Goal: Information Seeking & Learning: Learn about a topic

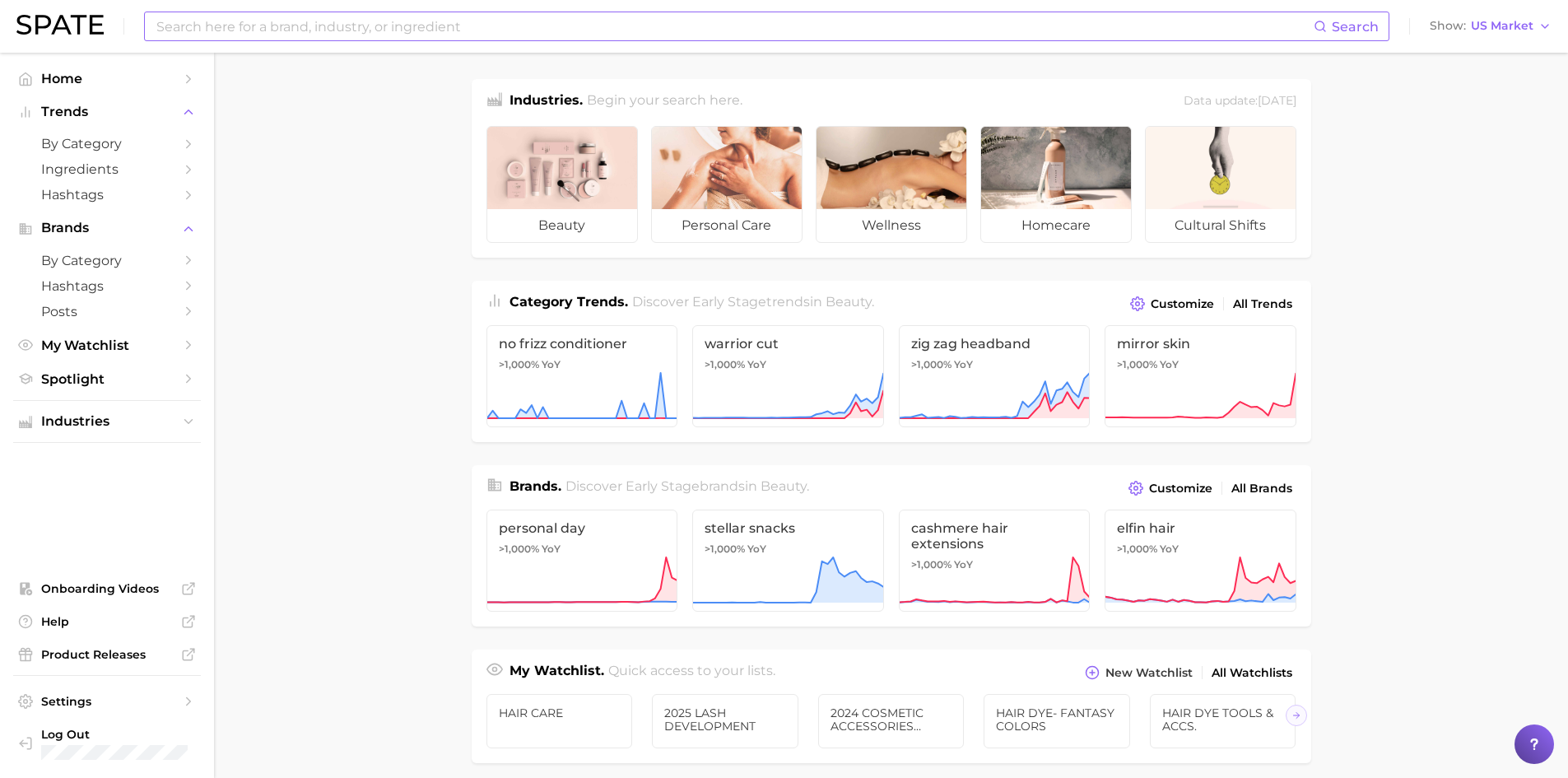
click at [296, 29] on input at bounding box center [734, 26] width 1159 height 28
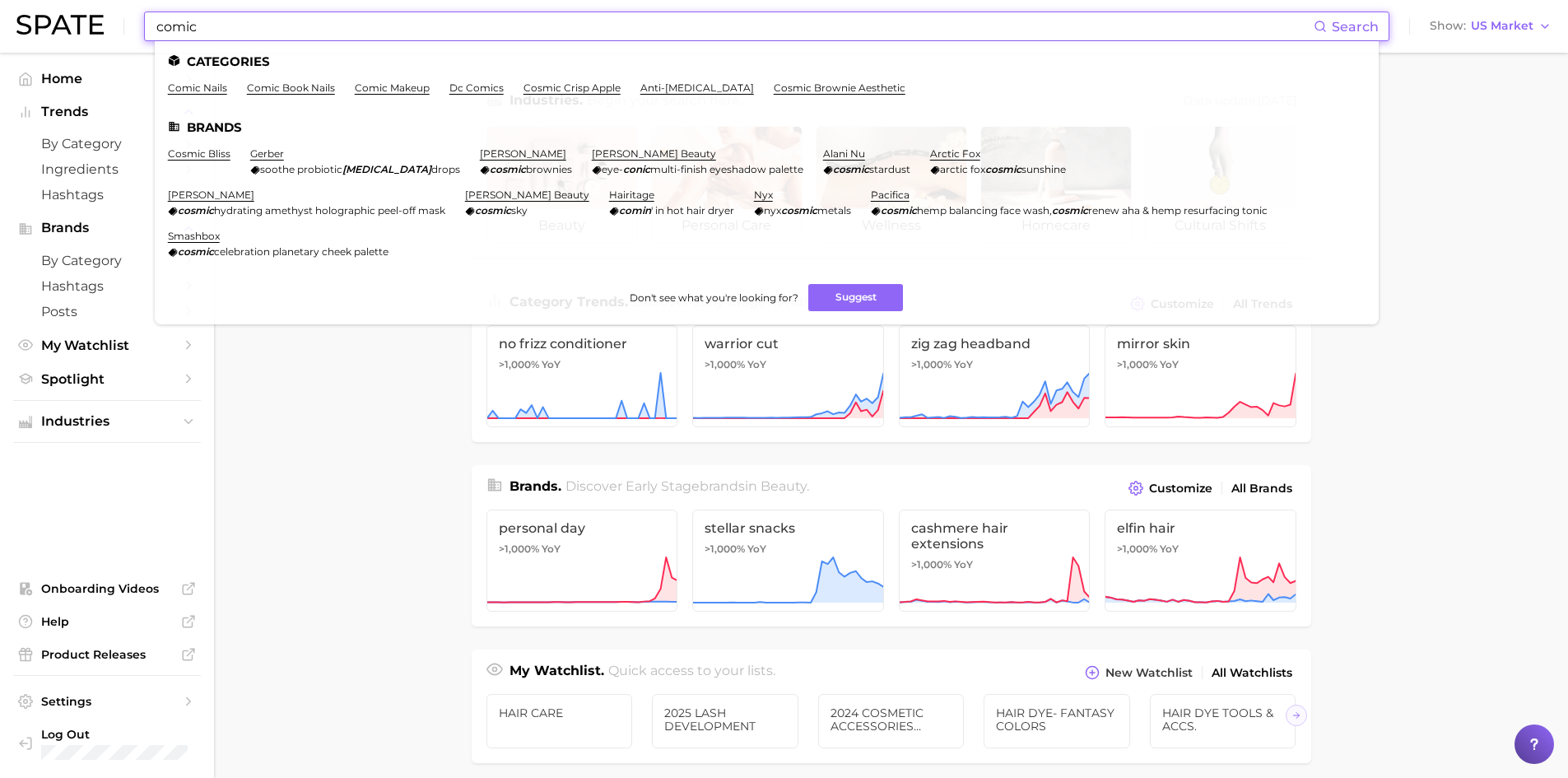
type input "comic"
click at [190, 81] on ul "Categories comic nails comic book nails comic makeup dc comics cosmic crisp app…" at bounding box center [766, 182] width 1224 height 283
click at [197, 82] on link "comic nails" at bounding box center [197, 87] width 60 height 13
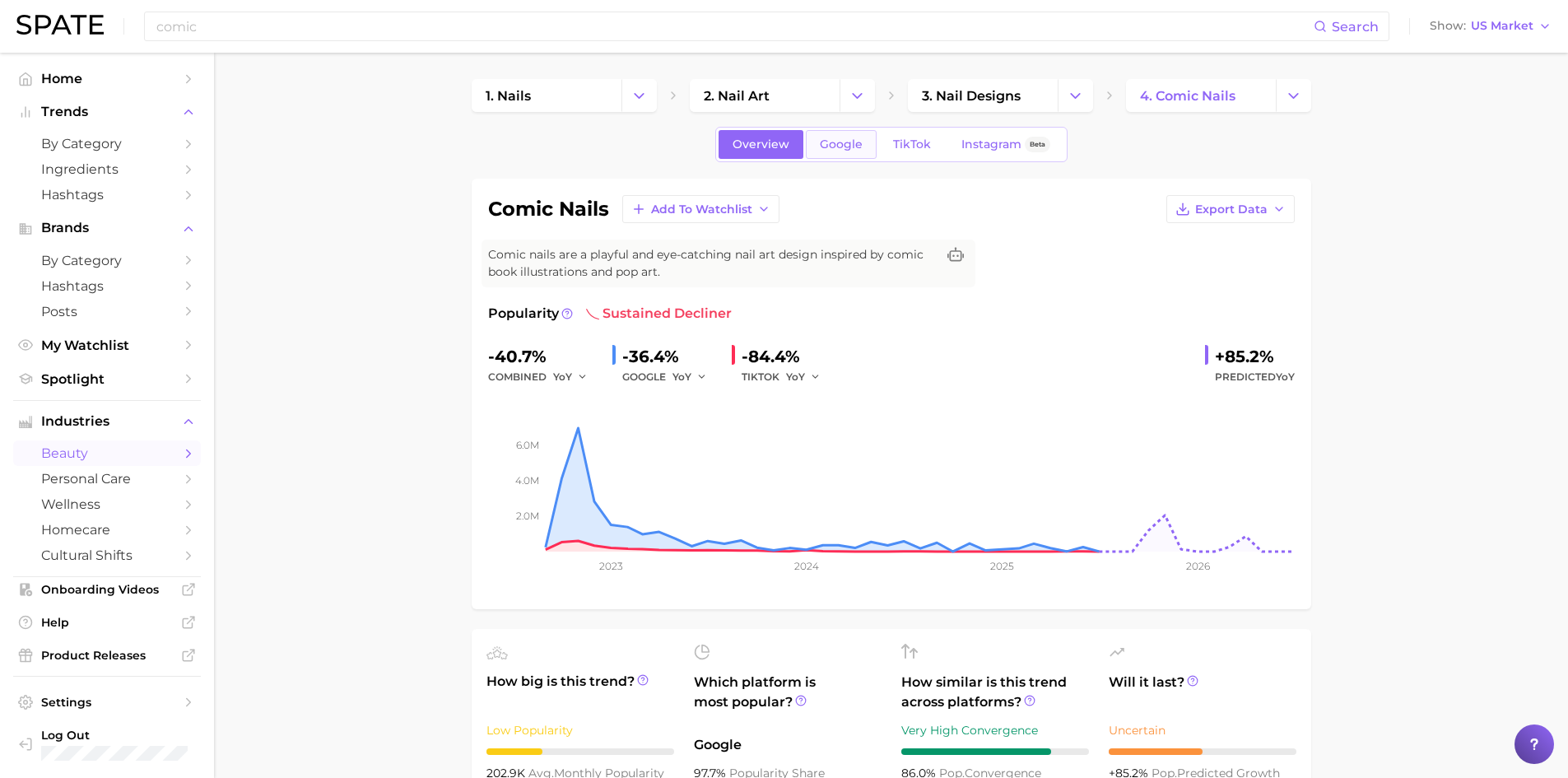
click at [841, 149] on span "Google" at bounding box center [841, 144] width 43 height 14
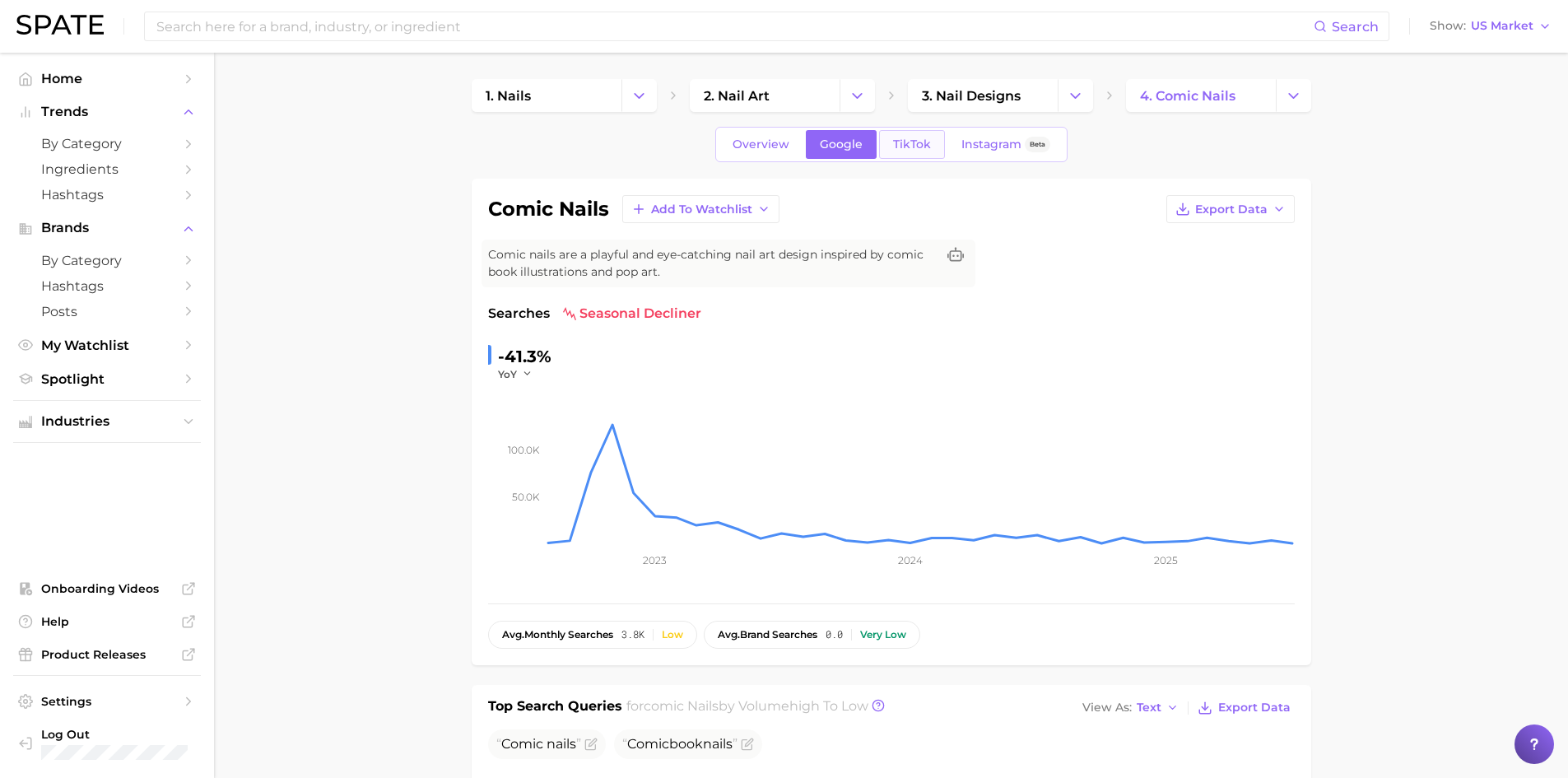
click at [939, 144] on link "TikTok" at bounding box center [912, 144] width 65 height 29
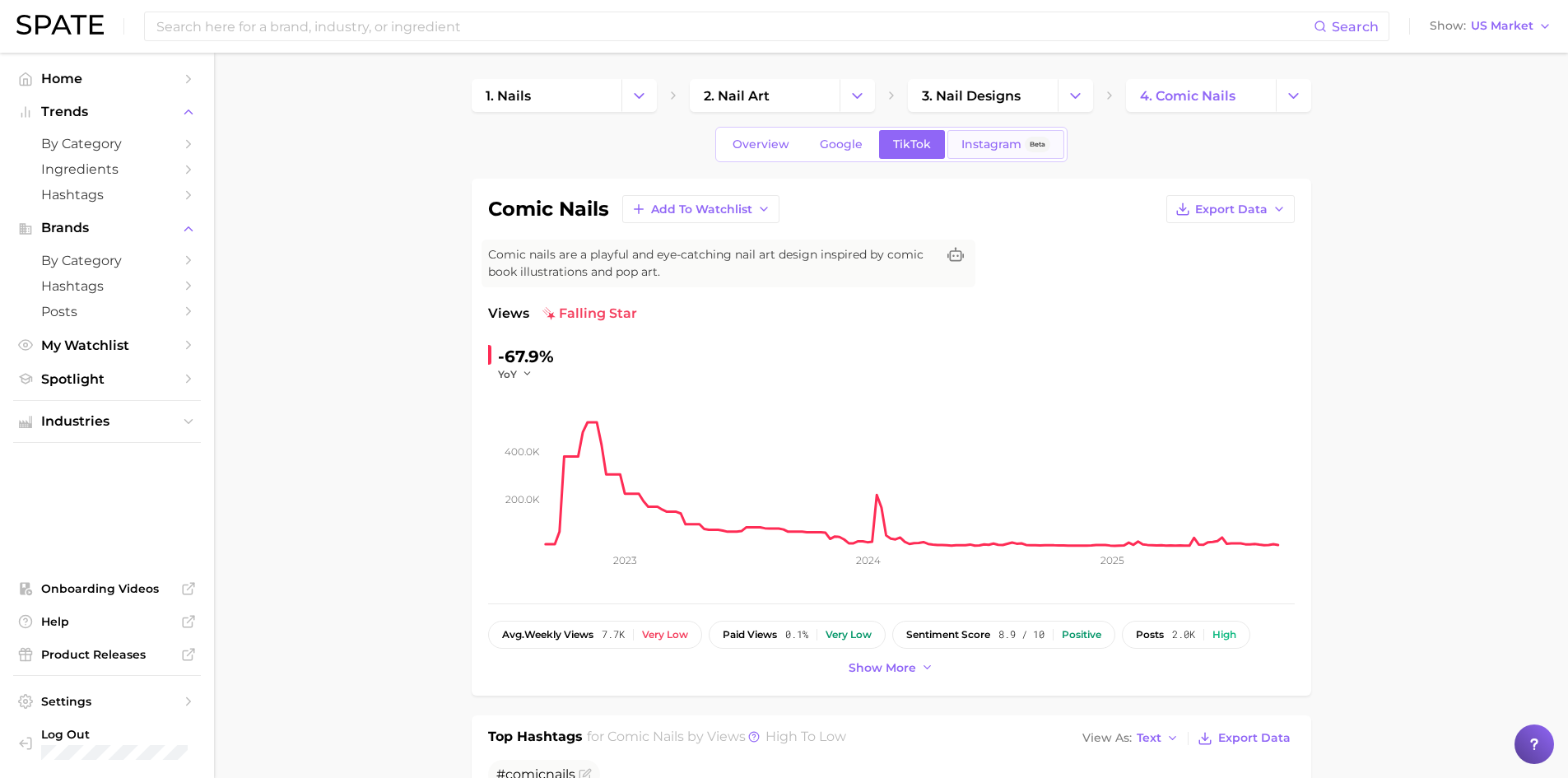
click at [964, 141] on span "Instagram" at bounding box center [992, 144] width 60 height 14
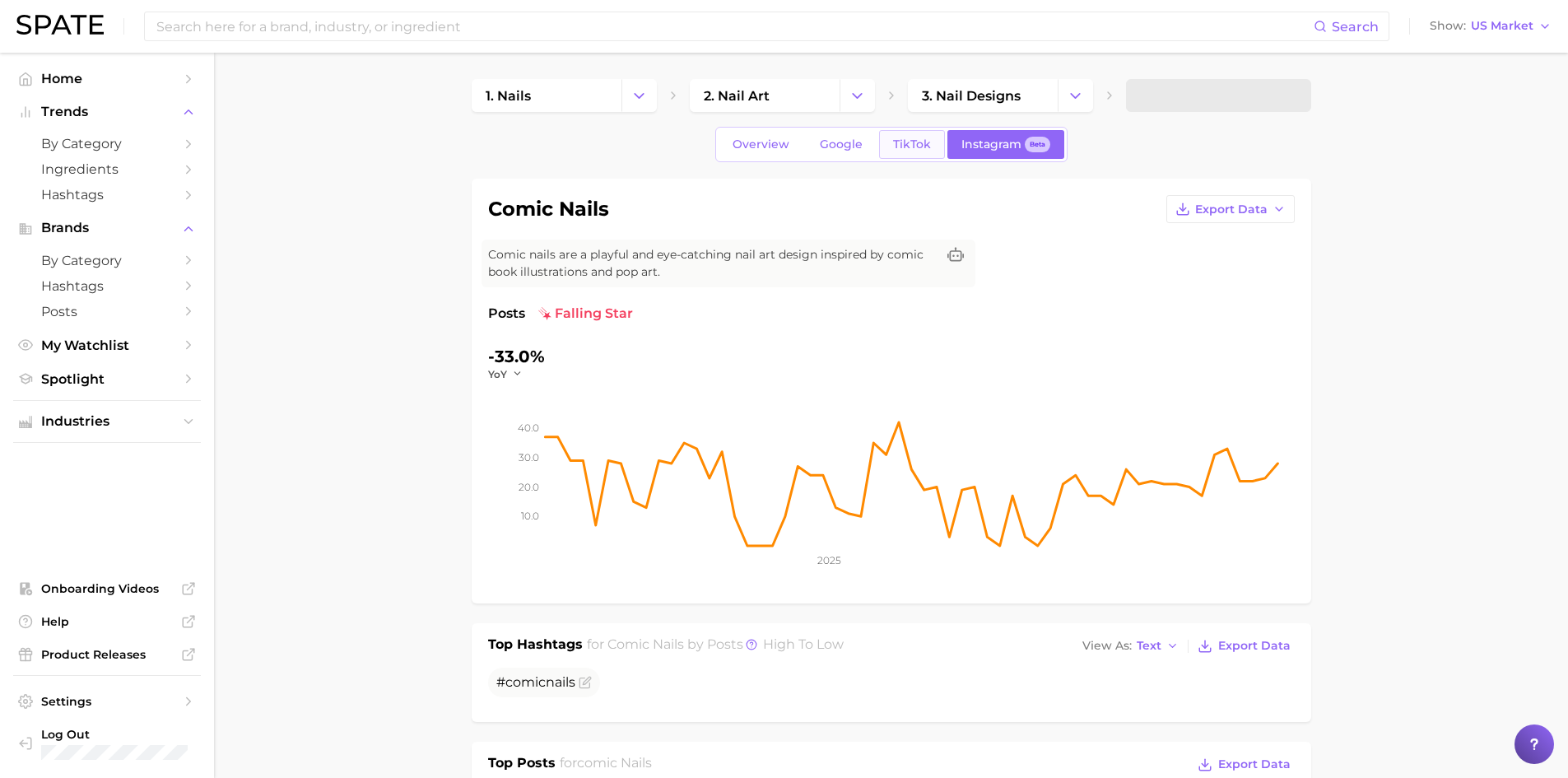
click at [880, 140] on link "TikTok" at bounding box center [912, 144] width 65 height 29
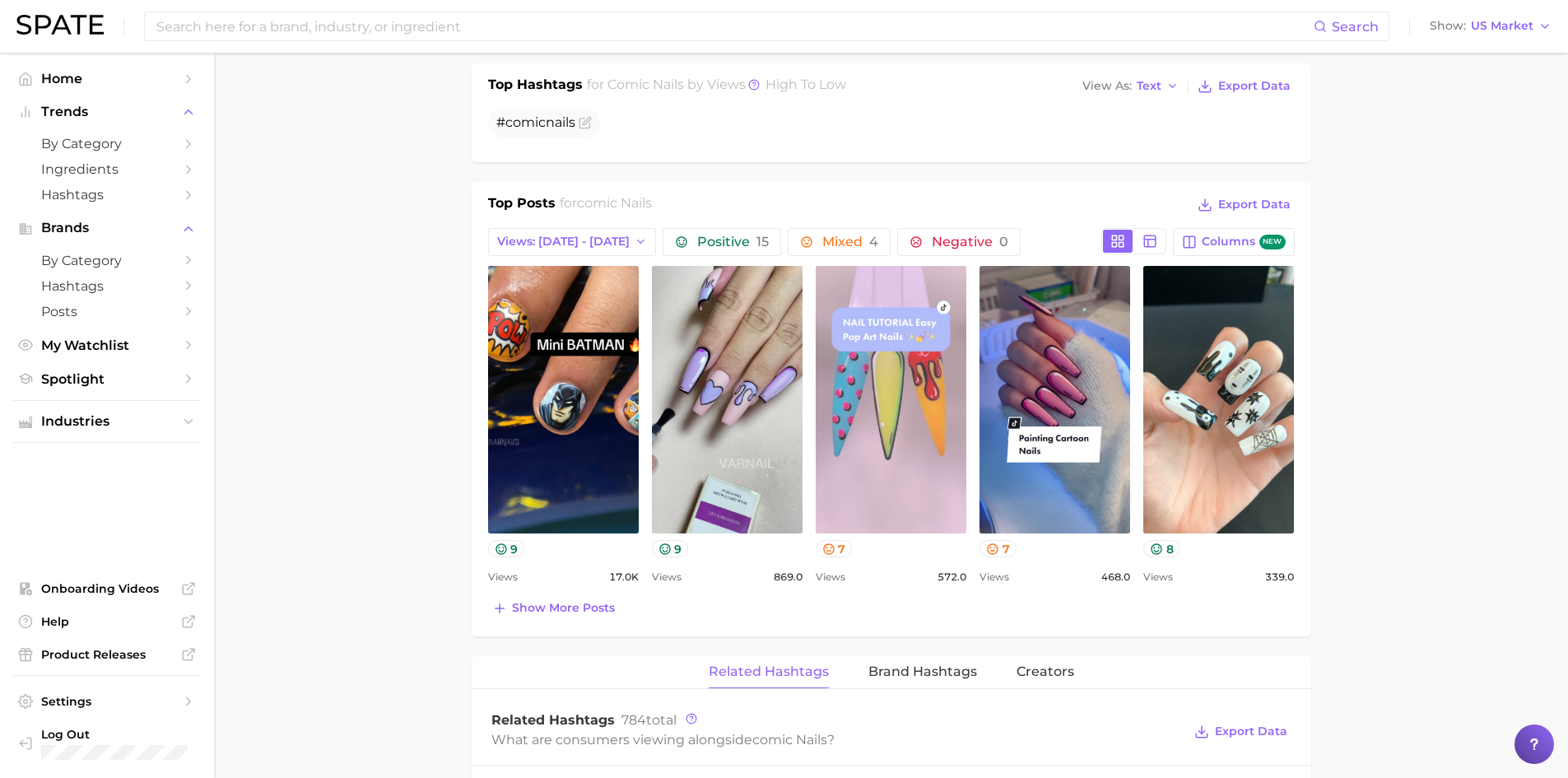
scroll to position [659, 0]
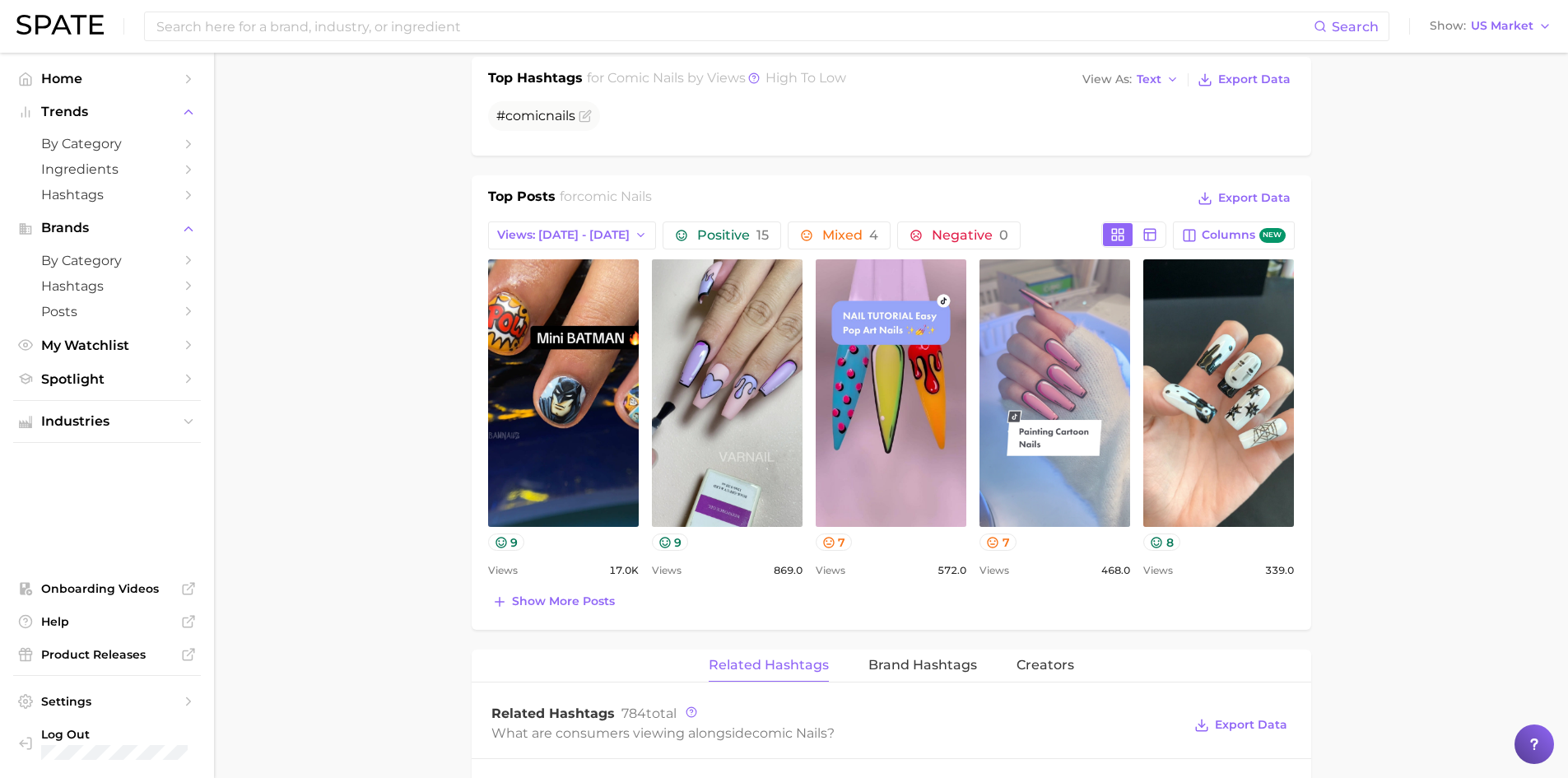
click at [1070, 342] on link "view post on TikTok" at bounding box center [1054, 393] width 150 height 268
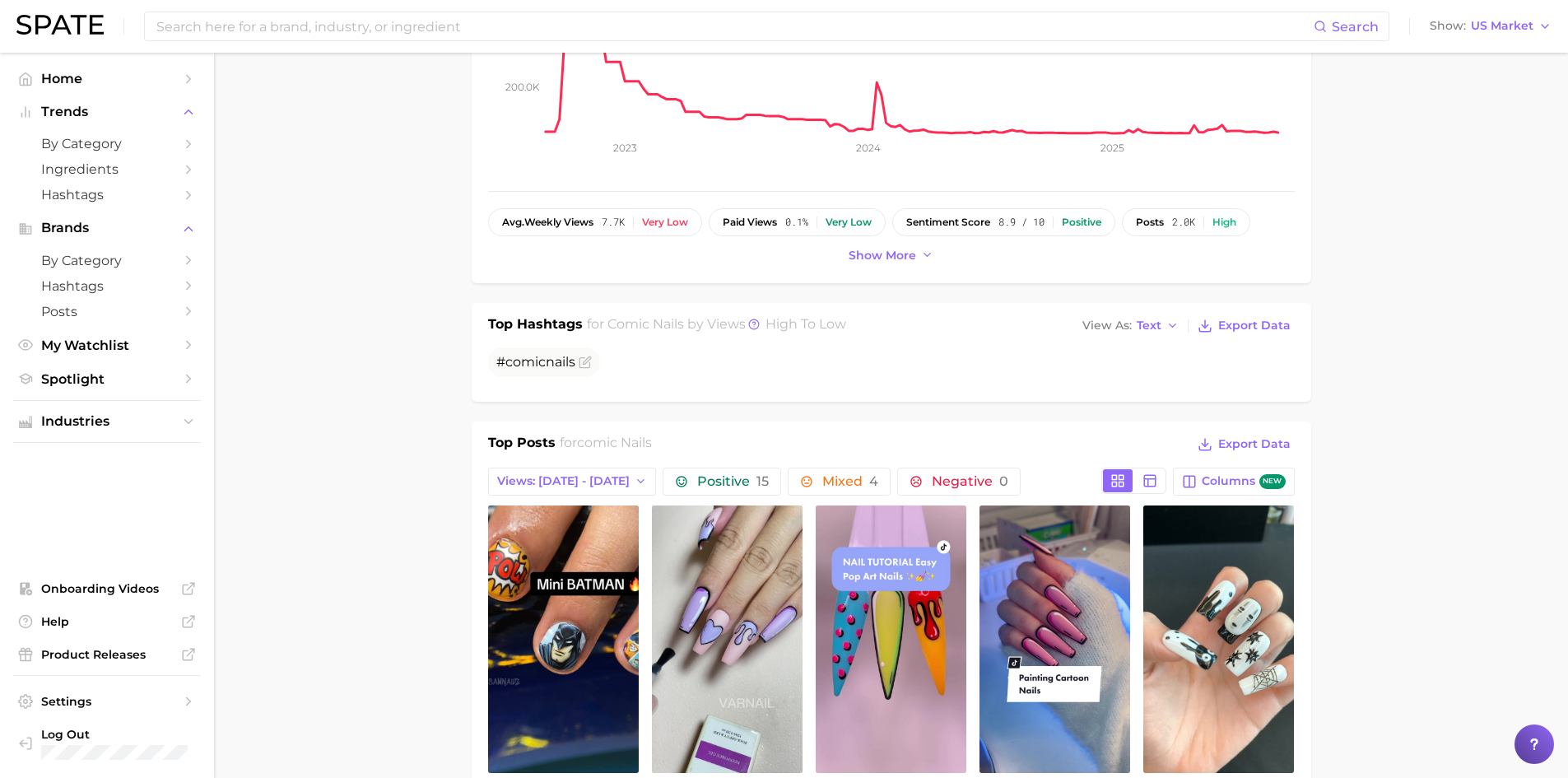
scroll to position [164, 0]
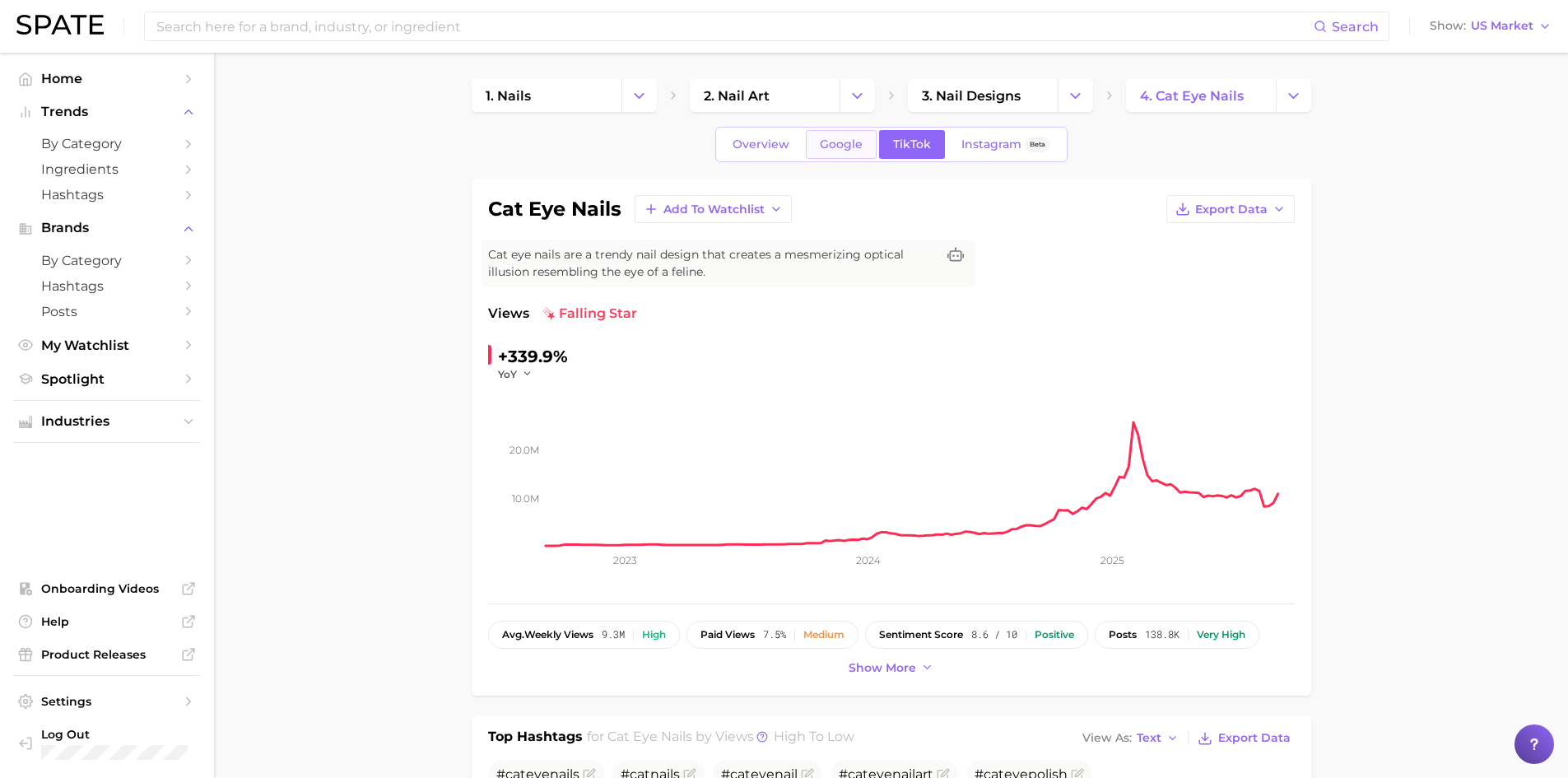
click at [843, 144] on span "Google" at bounding box center [841, 144] width 43 height 14
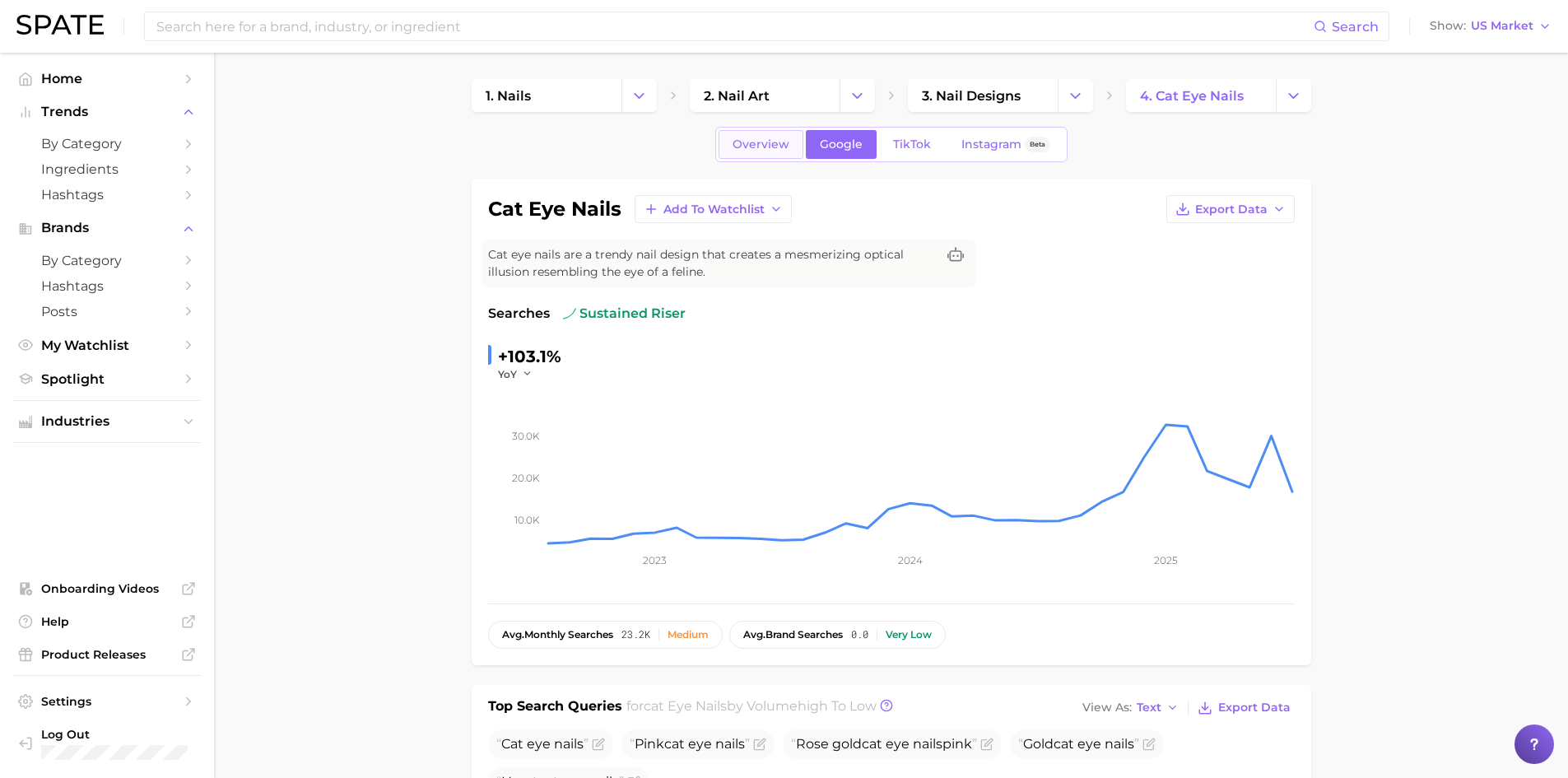
click at [763, 146] on span "Overview" at bounding box center [761, 144] width 57 height 14
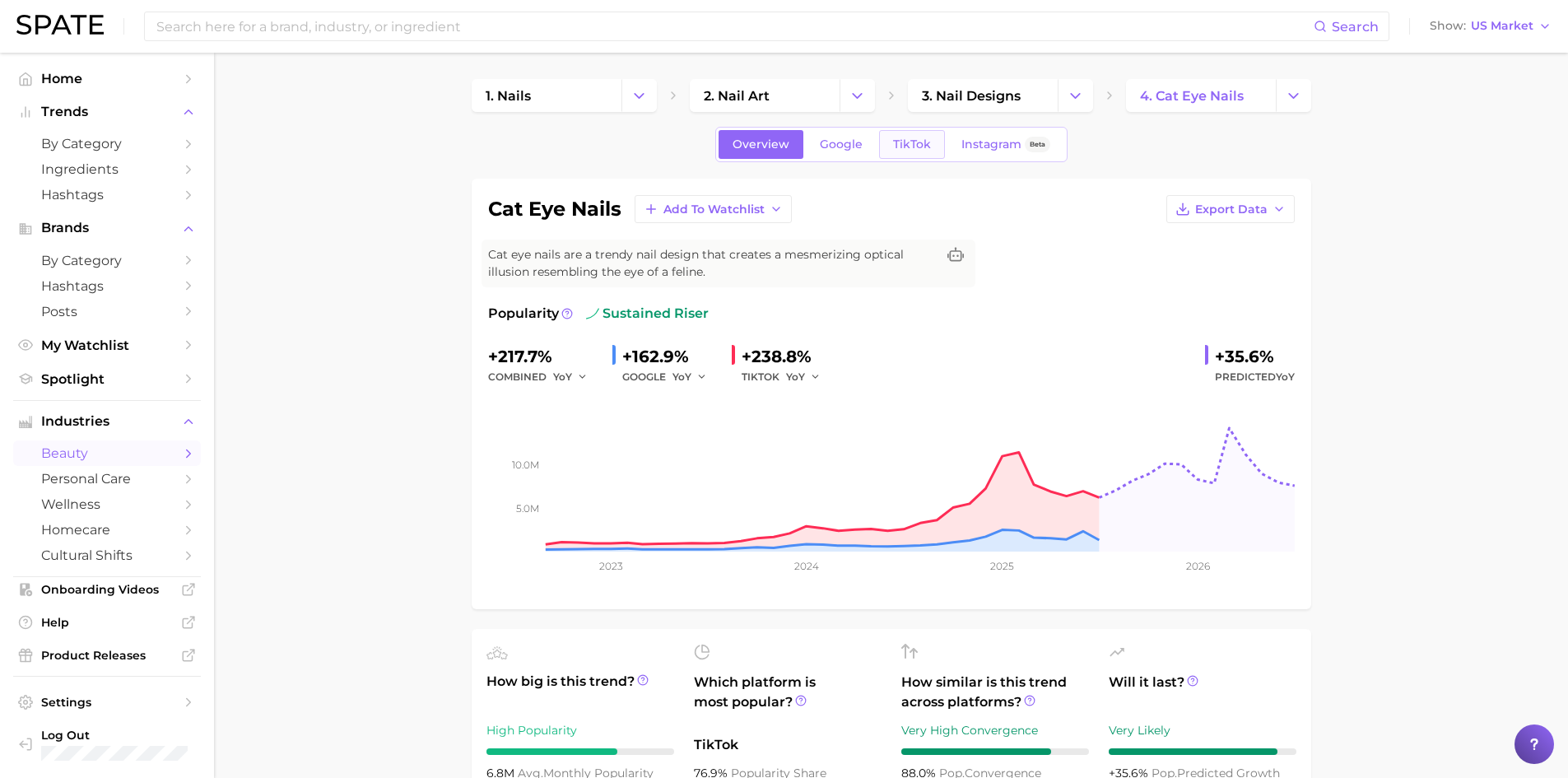
click at [893, 147] on span "TikTok" at bounding box center [912, 144] width 38 height 14
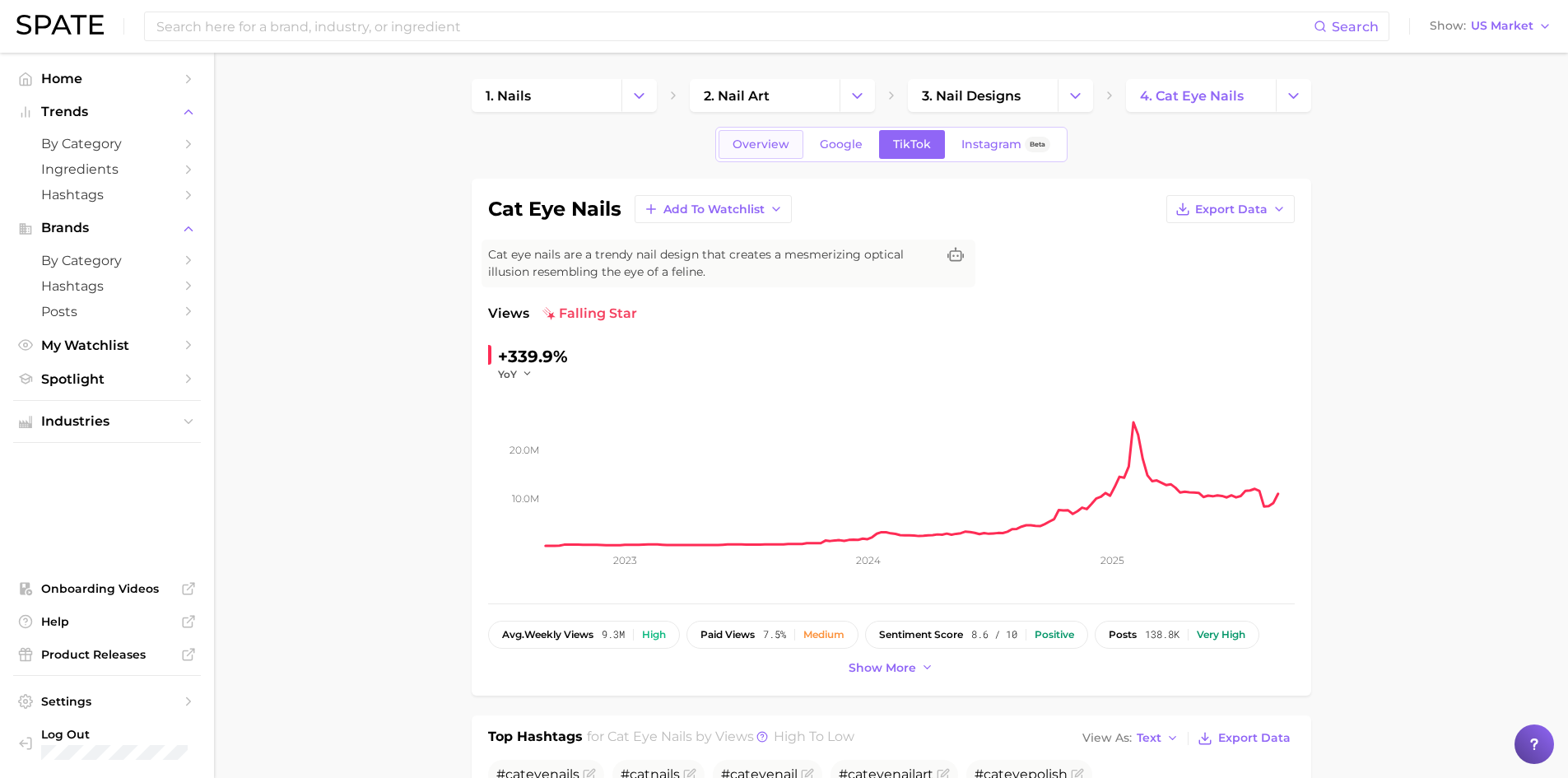
click at [764, 143] on span "Overview" at bounding box center [761, 144] width 57 height 14
